Goal: Obtain resource: Download file/media

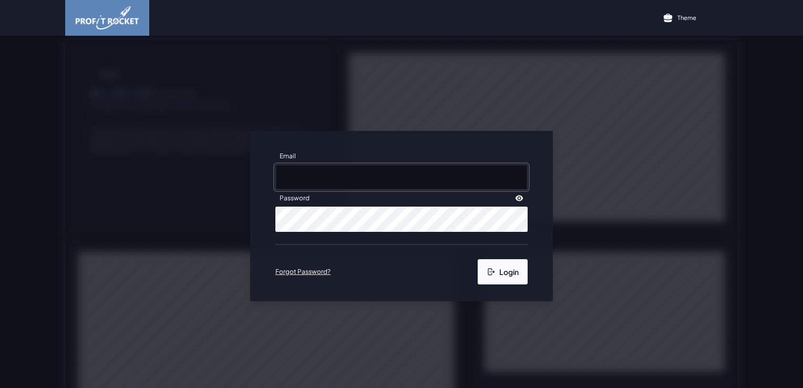
type input "[PERSON_NAME][EMAIL_ADDRESS][DOMAIN_NAME]"
click at [500, 277] on button "Login" at bounding box center [503, 271] width 50 height 25
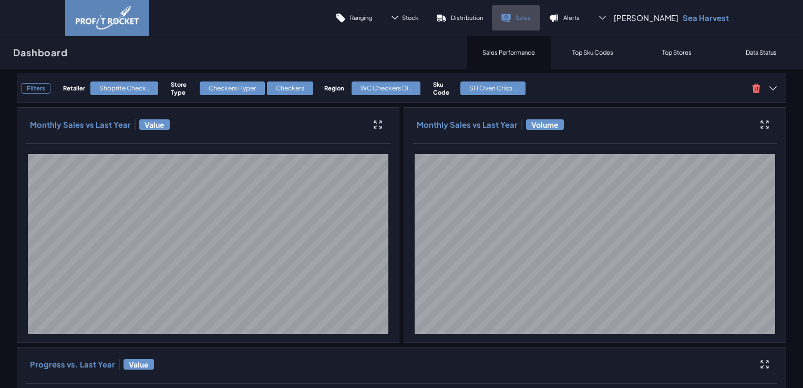
click at [531, 21] on p "Sales" at bounding box center [523, 18] width 15 height 8
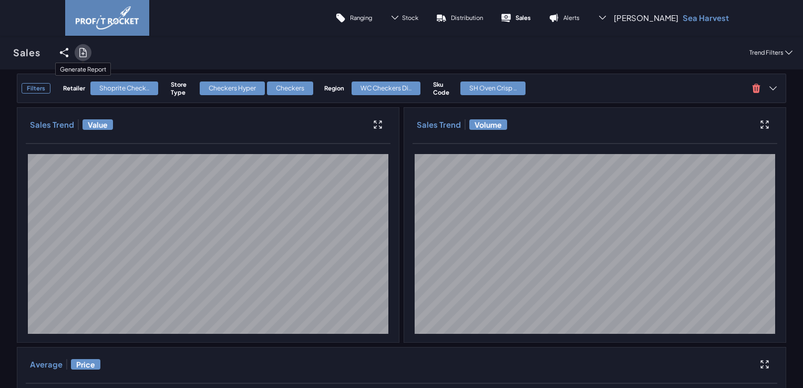
click at [81, 50] on icon at bounding box center [83, 52] width 11 height 11
click at [0, 53] on input "checkbox" at bounding box center [0, 53] width 0 height 0
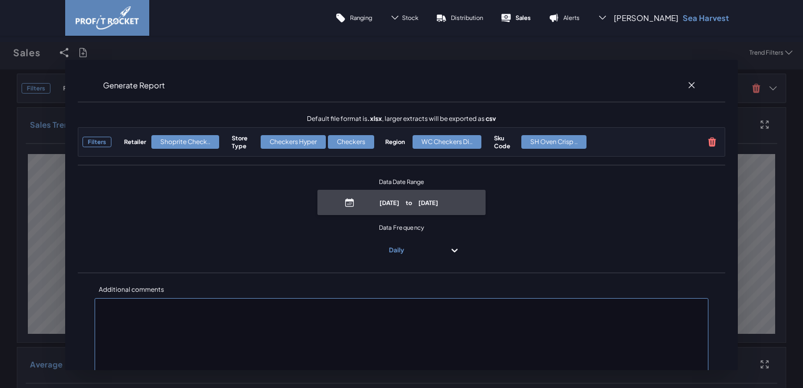
click at [421, 213] on span "[DATE] to [DATE]" at bounding box center [401, 202] width 168 height 25
select select "8"
select select "2025"
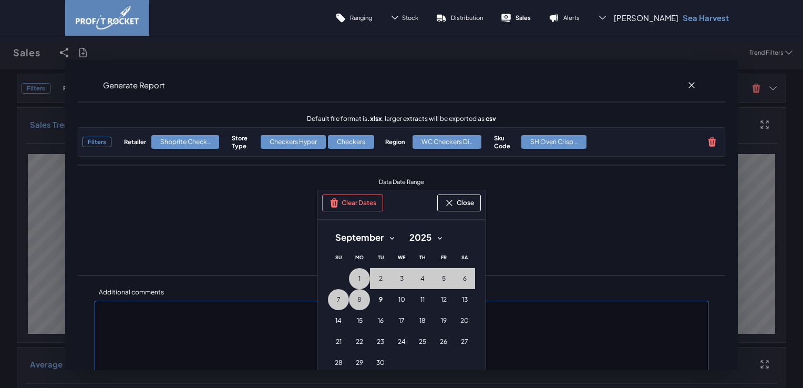
click at [352, 301] on button "8 [DATE] ([DATE])" at bounding box center [359, 299] width 21 height 21
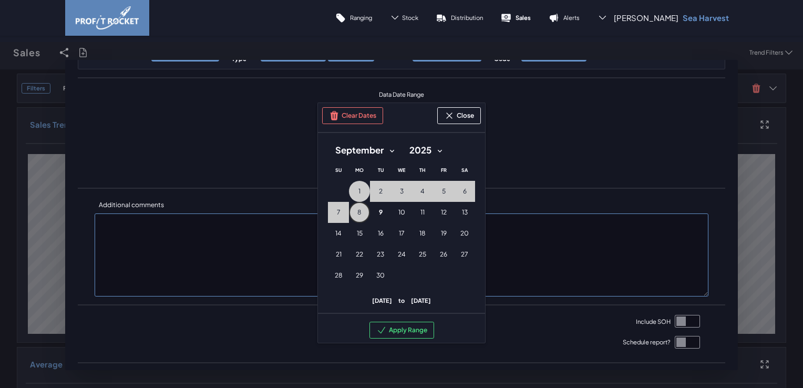
scroll to position [105, 0]
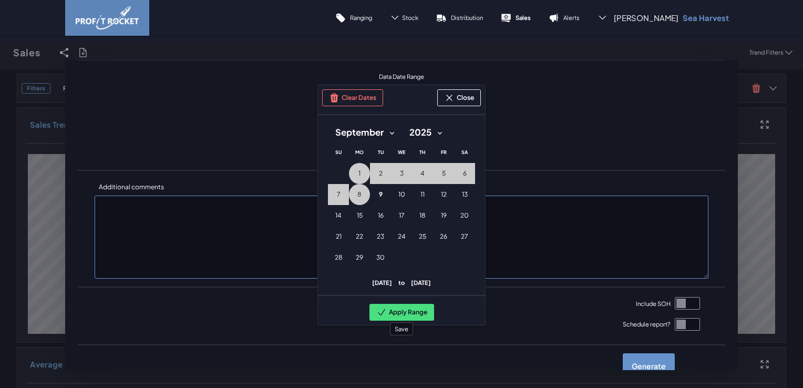
click at [397, 313] on button "Apply Range" at bounding box center [402, 312] width 65 height 17
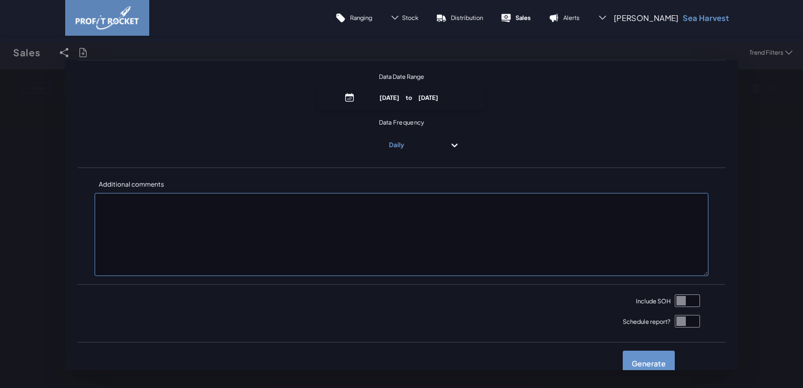
click at [675, 302] on input "checkbox" at bounding box center [687, 300] width 25 height 13
checkbox input "true"
click at [641, 361] on label "Generate" at bounding box center [649, 363] width 52 height 25
click at [0, 53] on input "checkbox" at bounding box center [0, 53] width 0 height 0
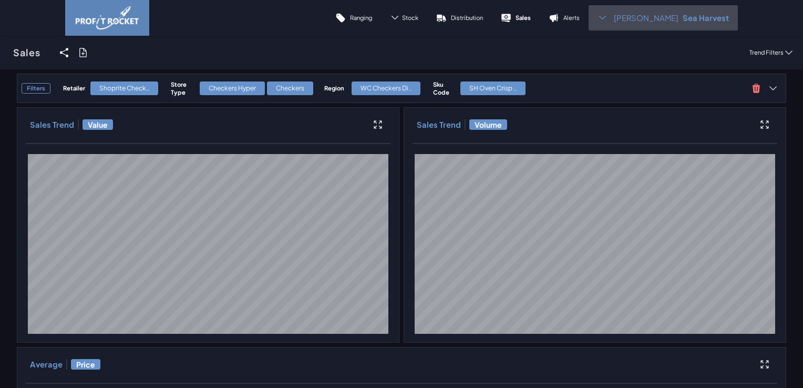
click at [608, 17] on icon at bounding box center [603, 18] width 10 height 10
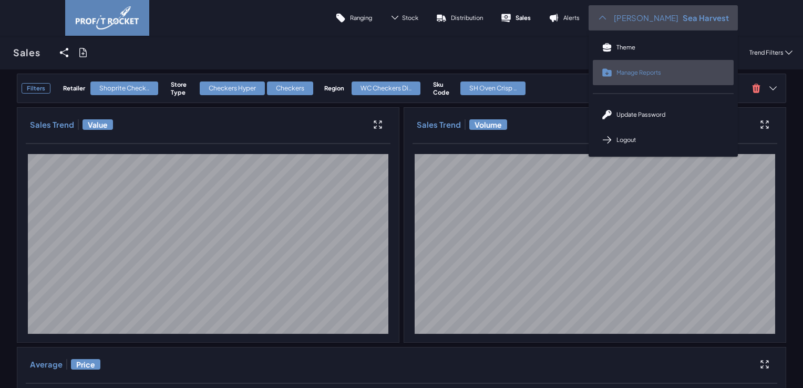
click at [630, 71] on link "Manage Reports" at bounding box center [663, 72] width 141 height 25
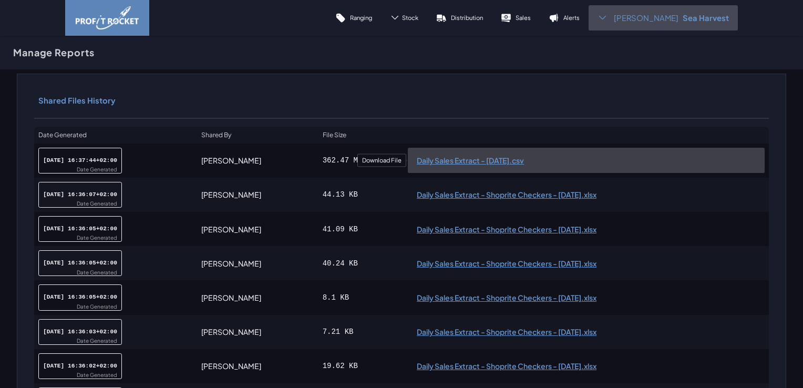
click at [473, 158] on span "Daily Sales Extract - [DATE].csv" at bounding box center [586, 160] width 339 height 7
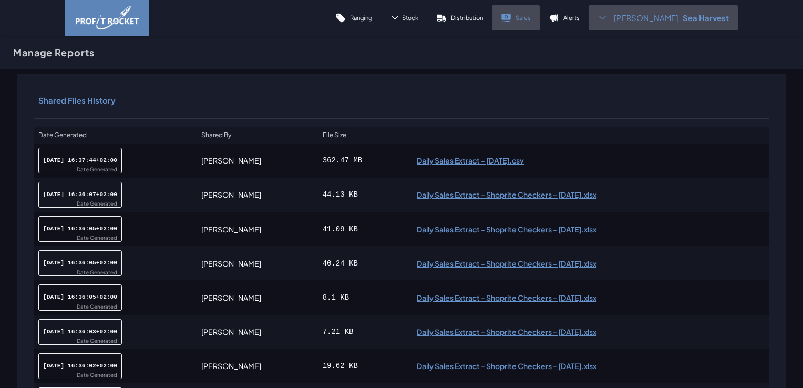
click at [530, 21] on link "Sales" at bounding box center [516, 17] width 48 height 25
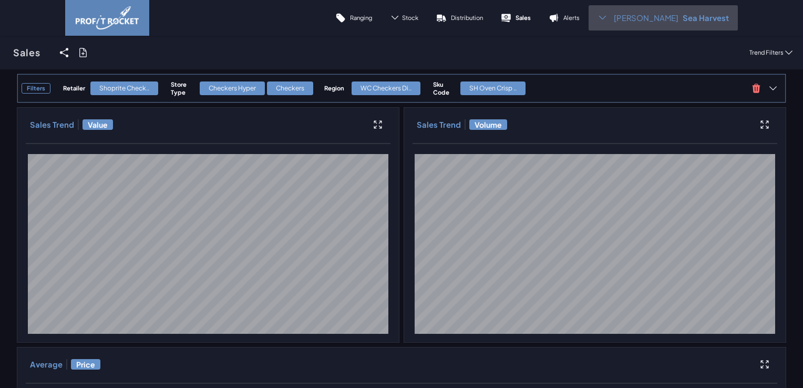
click at [65, 87] on h4 "Retailer" at bounding box center [74, 88] width 22 height 8
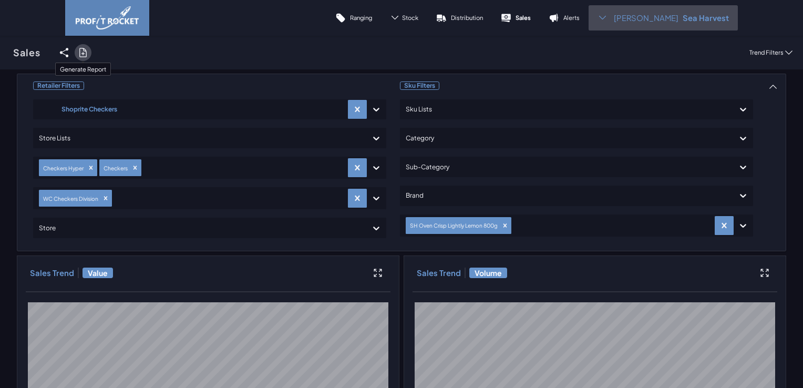
click at [83, 49] on icon at bounding box center [82, 52] width 7 height 8
click at [0, 53] on input "checkbox" at bounding box center [0, 53] width 0 height 0
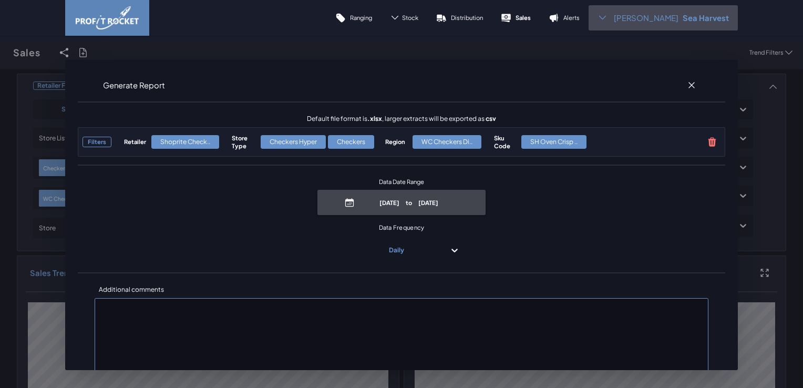
click at [404, 211] on span "[DATE] to [DATE]" at bounding box center [401, 202] width 168 height 25
select select "8"
select select "2025"
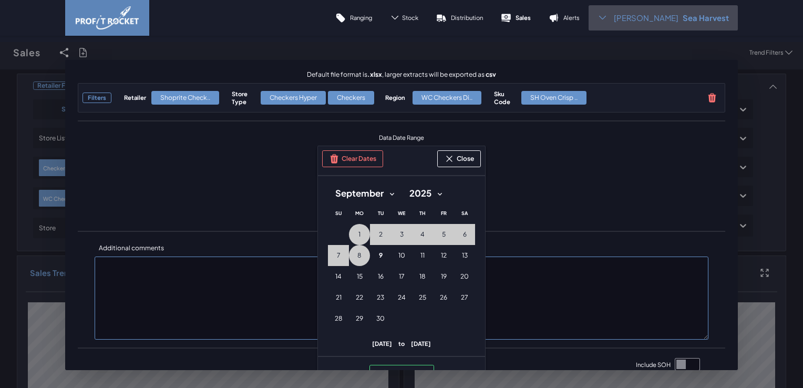
scroll to position [137, 0]
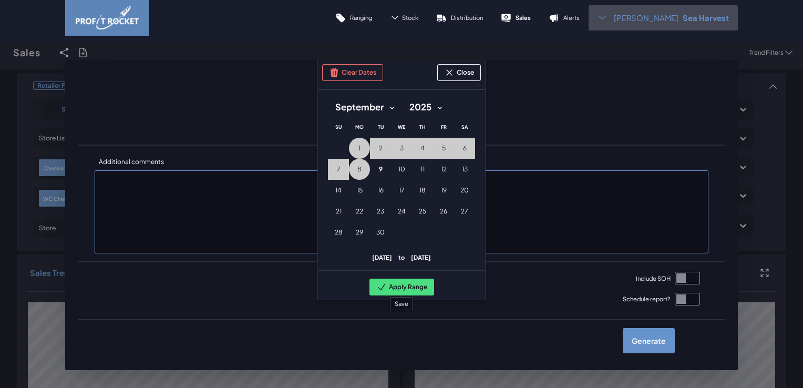
click at [410, 282] on button "Apply Range" at bounding box center [402, 287] width 65 height 17
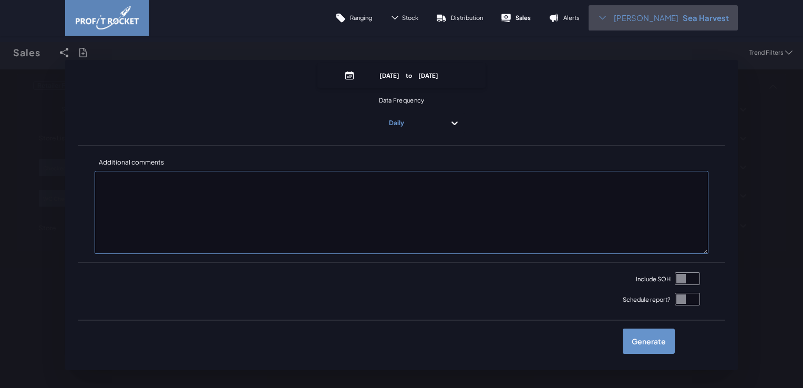
drag, startPoint x: 673, startPoint y: 279, endPoint x: 673, endPoint y: 293, distance: 14.7
click at [675, 279] on input "checkbox" at bounding box center [687, 278] width 25 height 13
checkbox input "true"
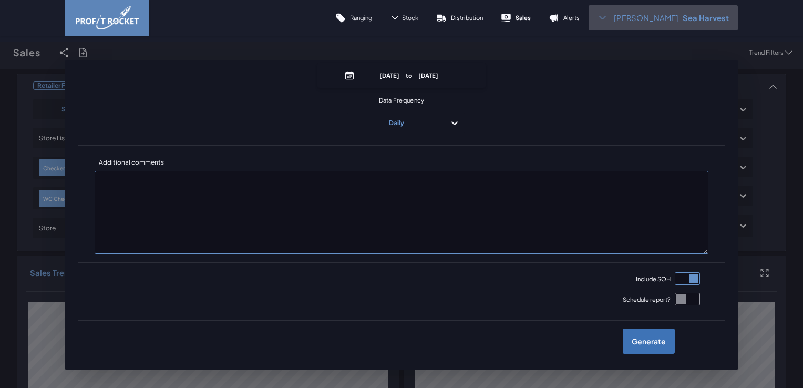
click at [646, 340] on label "Generate" at bounding box center [649, 341] width 52 height 25
click at [0, 53] on input "checkbox" at bounding box center [0, 53] width 0 height 0
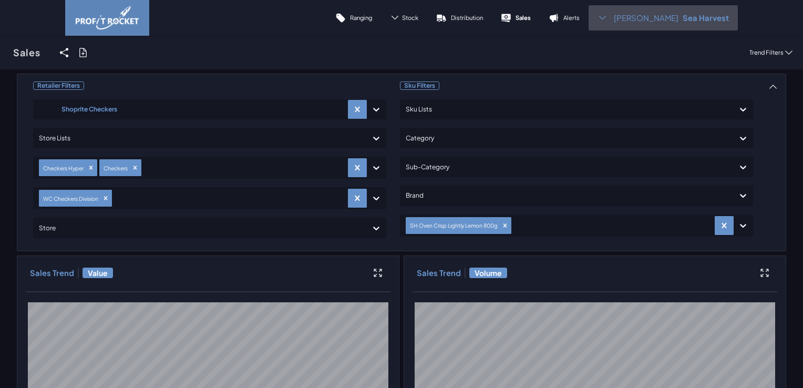
click at [661, 18] on span "[PERSON_NAME]" at bounding box center [646, 18] width 65 height 11
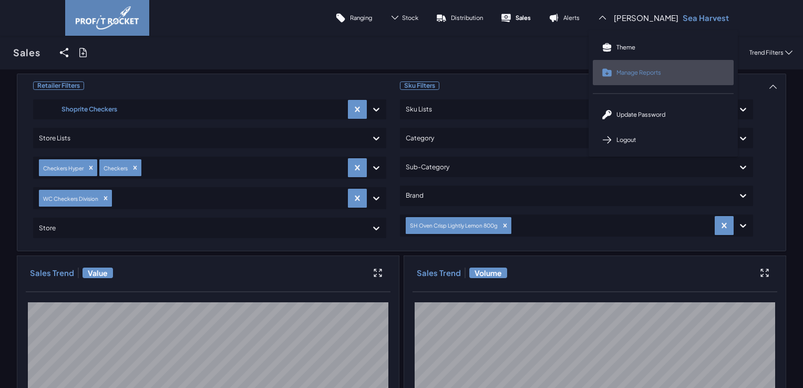
click at [650, 71] on span "Manage Reports" at bounding box center [639, 72] width 45 height 8
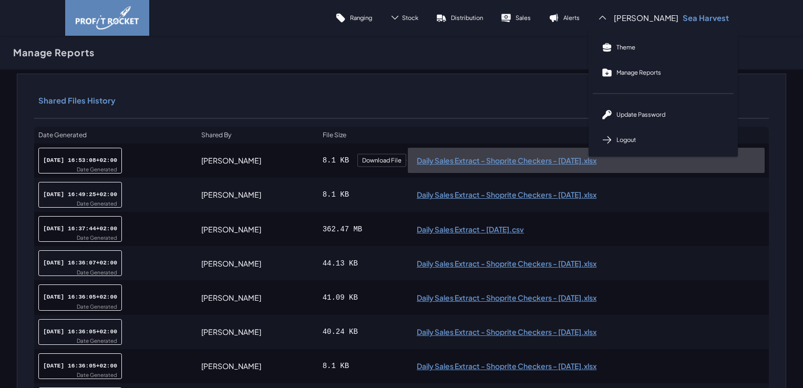
click at [540, 161] on span "Daily Sales Extract - Shoprite Checkers - [DATE].xlsx" at bounding box center [586, 160] width 339 height 7
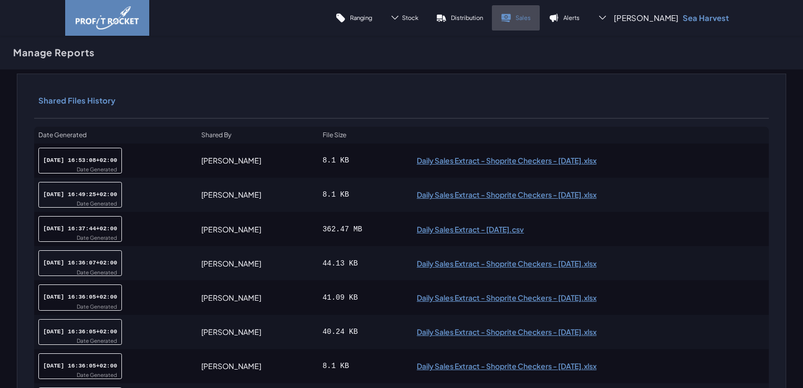
click at [531, 19] on p "Sales" at bounding box center [523, 18] width 15 height 8
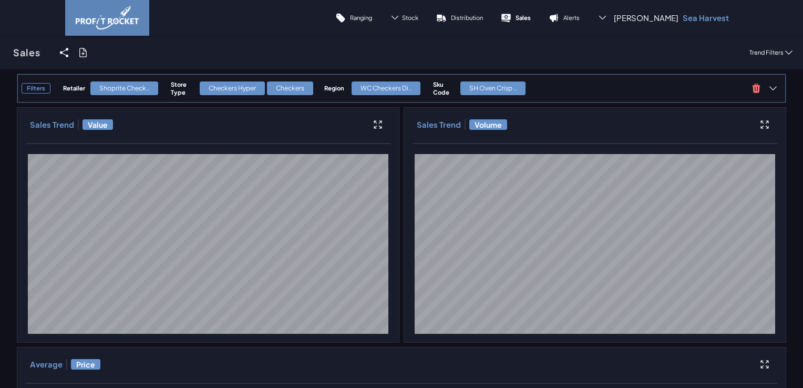
click at [175, 83] on h4 "Store Type" at bounding box center [183, 88] width 24 height 16
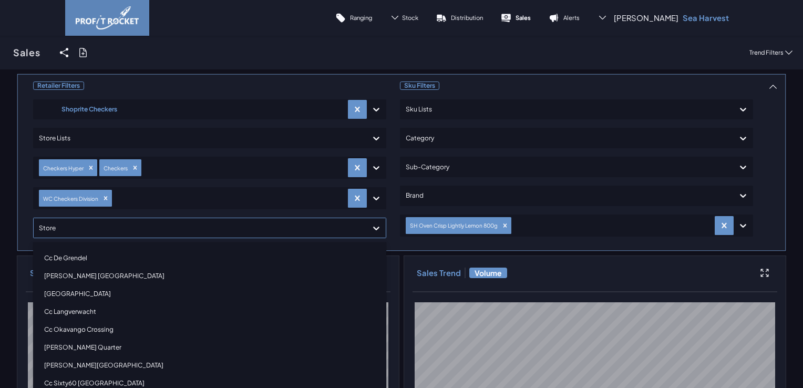
click at [100, 222] on div at bounding box center [200, 227] width 323 height 15
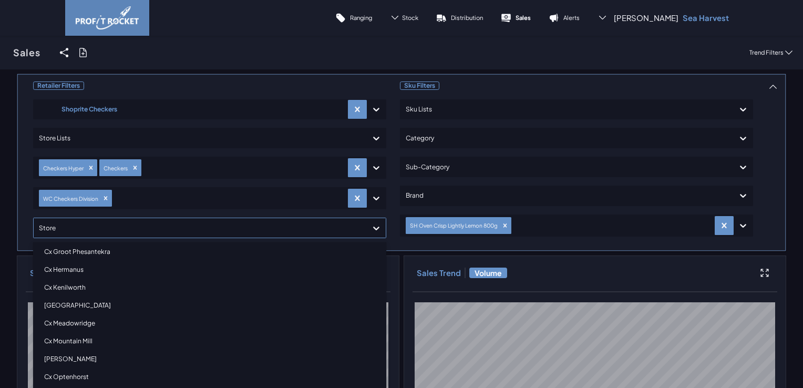
scroll to position [736, 0]
